Goal: Find specific page/section: Find specific page/section

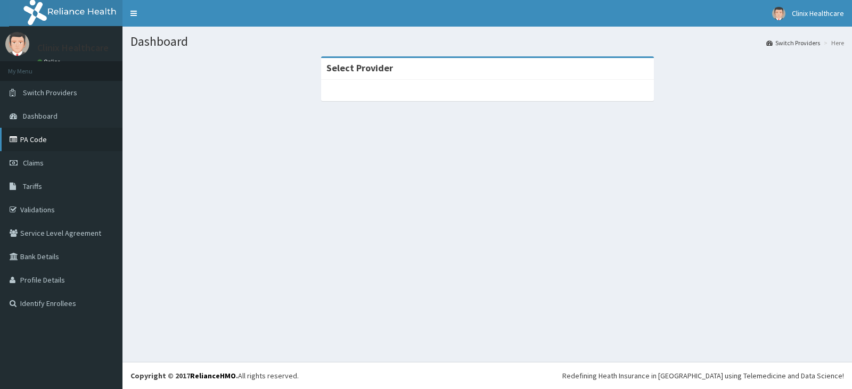
drag, startPoint x: 0, startPoint y: 0, endPoint x: 48, endPoint y: 140, distance: 148.2
click at [48, 140] on link "PA Code" at bounding box center [61, 139] width 122 height 23
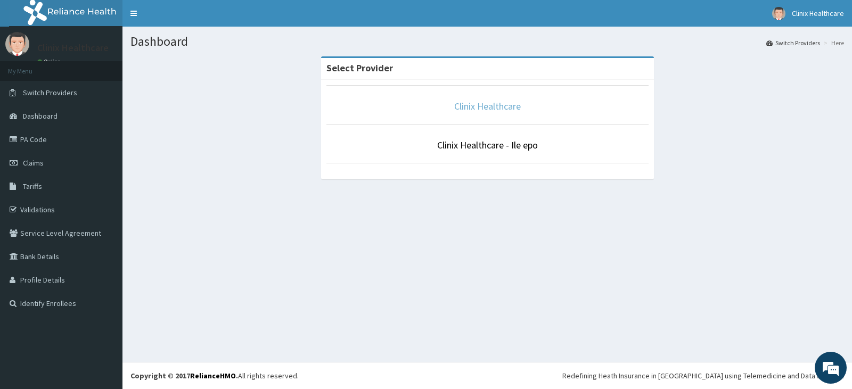
click at [505, 110] on link "Clinix Healthcare" at bounding box center [487, 106] width 67 height 12
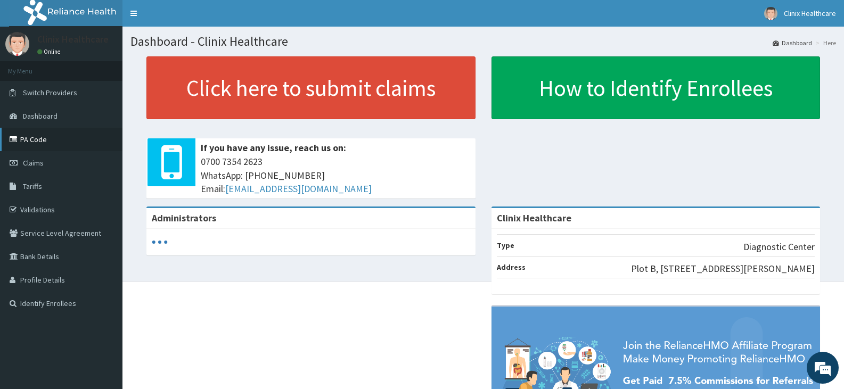
click at [38, 144] on link "PA Code" at bounding box center [61, 139] width 122 height 23
